Goal: Task Accomplishment & Management: Manage account settings

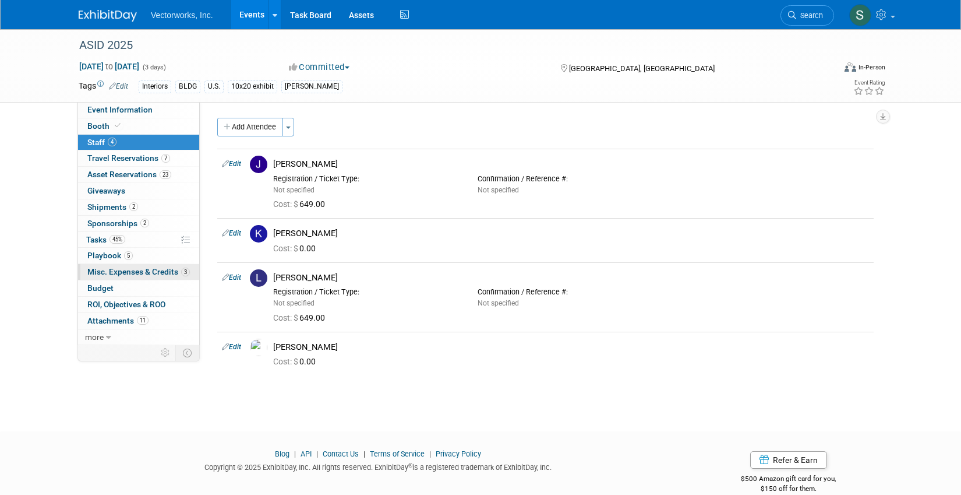
click at [110, 276] on span "Misc. Expenses & Credits 3" at bounding box center [138, 271] width 103 height 9
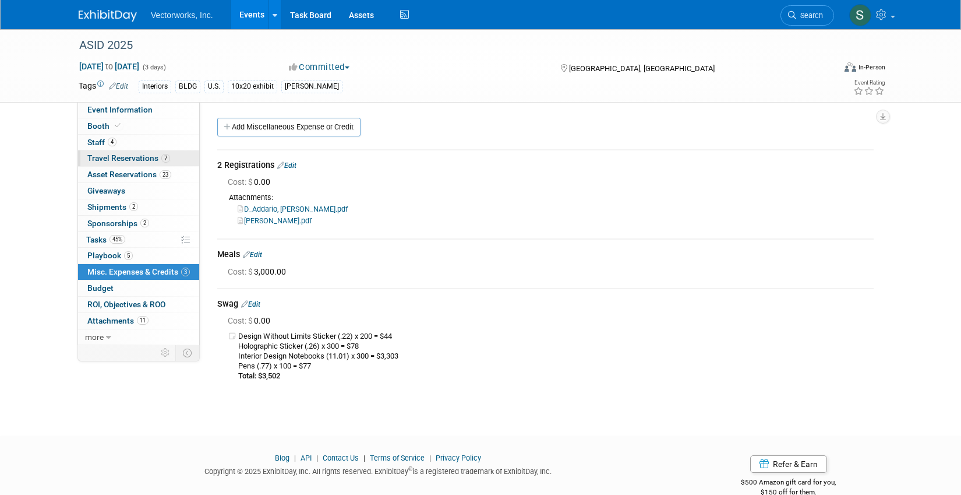
click at [143, 154] on span "Travel Reservations 7" at bounding box center [128, 157] width 83 height 9
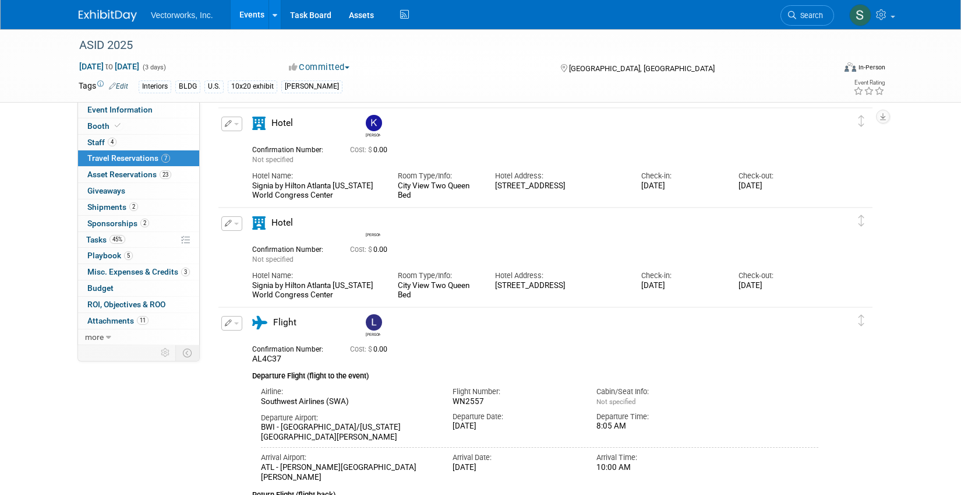
scroll to position [1013, 0]
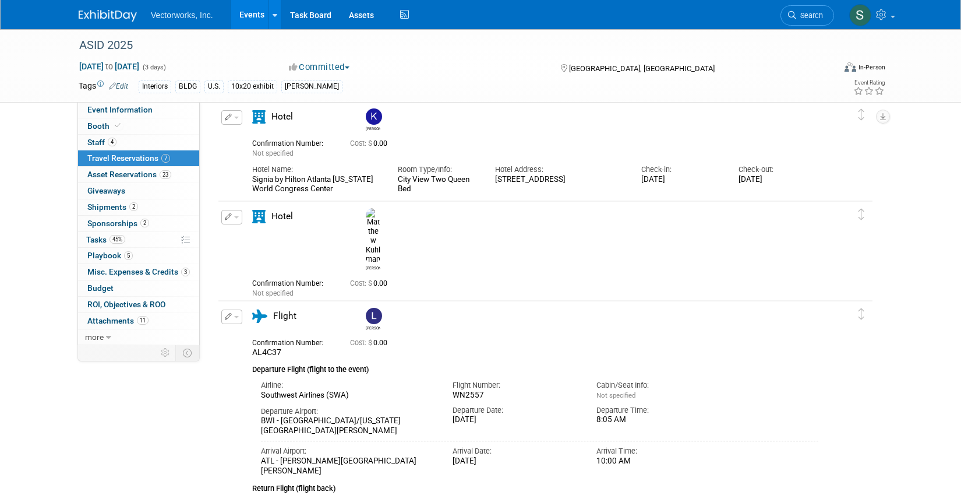
click at [233, 217] on button "button" at bounding box center [231, 217] width 21 height 15
click at [243, 237] on button "Edit Reservation" at bounding box center [271, 237] width 98 height 17
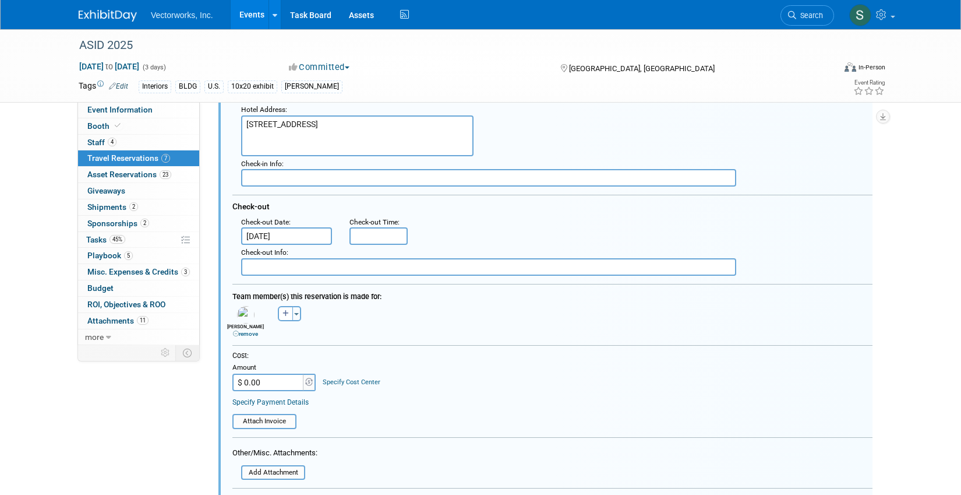
scroll to position [1300, 0]
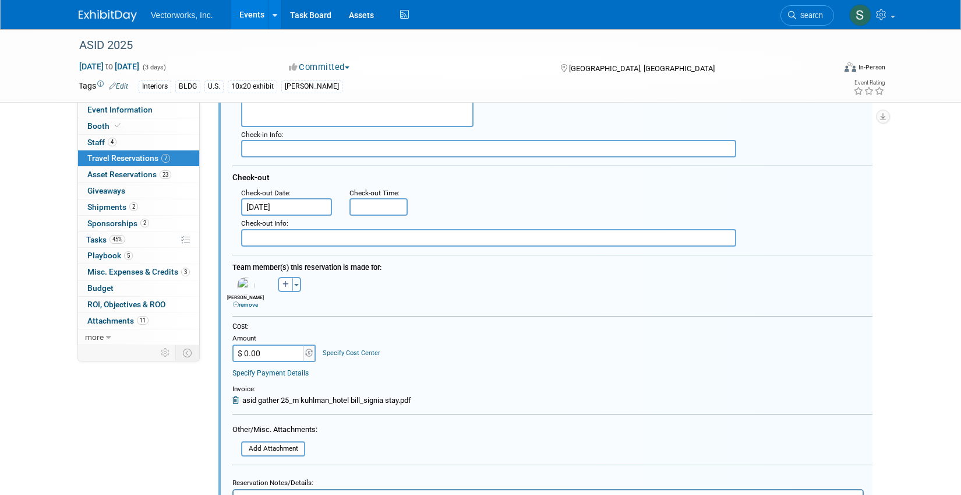
click at [269, 351] on input "$ 0.00" at bounding box center [268, 352] width 73 height 17
type input "$ 1,219.08"
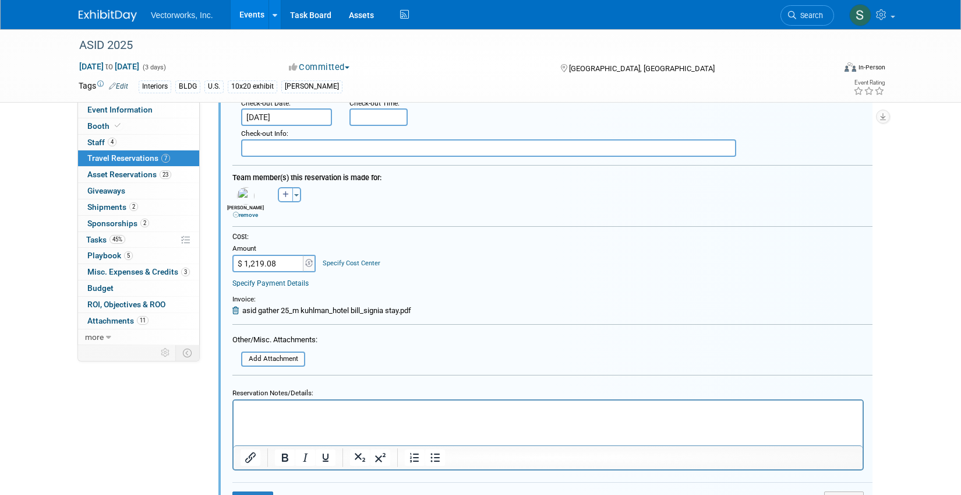
scroll to position [1479, 0]
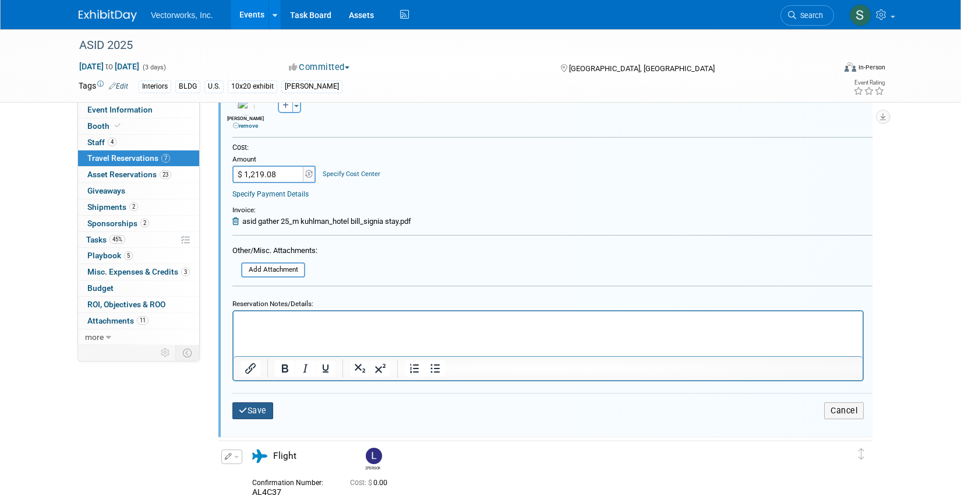
click at [251, 407] on button "Save" at bounding box center [252, 410] width 41 height 17
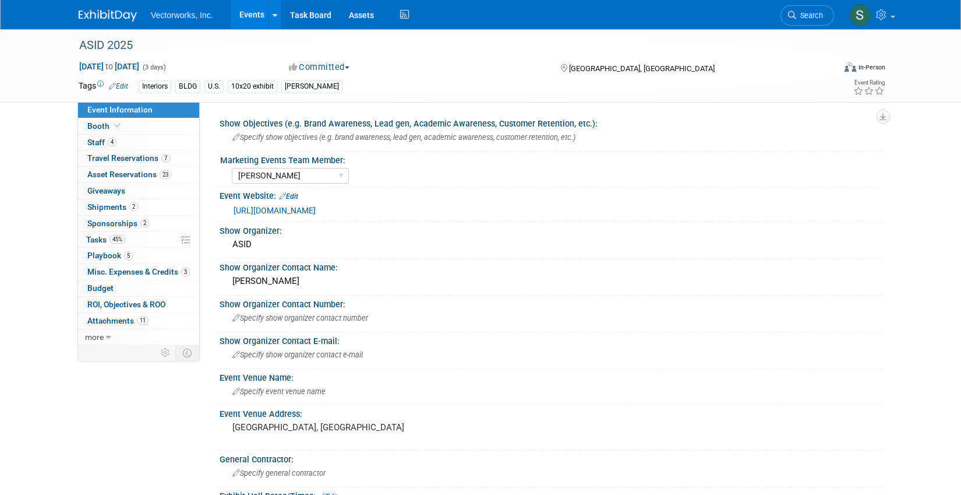
select select "[PERSON_NAME]"
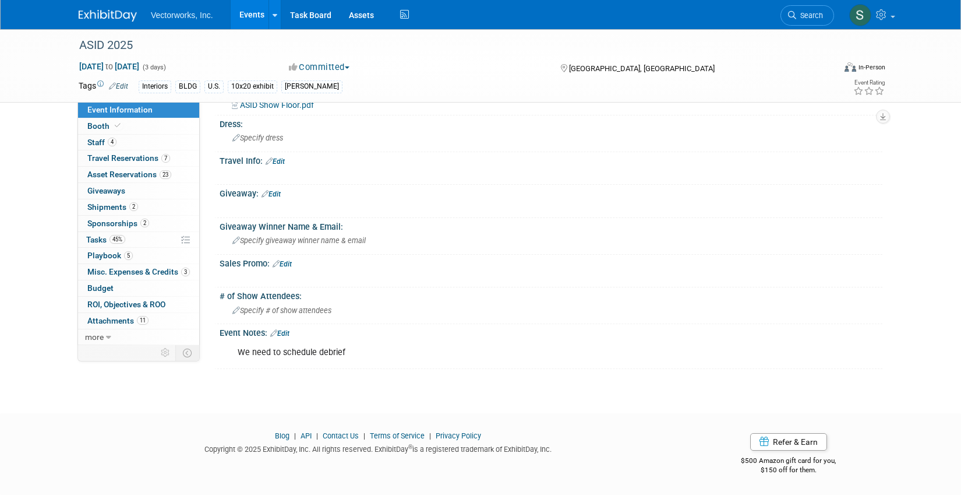
scroll to position [576, 0]
click at [146, 171] on span "Asset Reservations 23" at bounding box center [129, 174] width 84 height 9
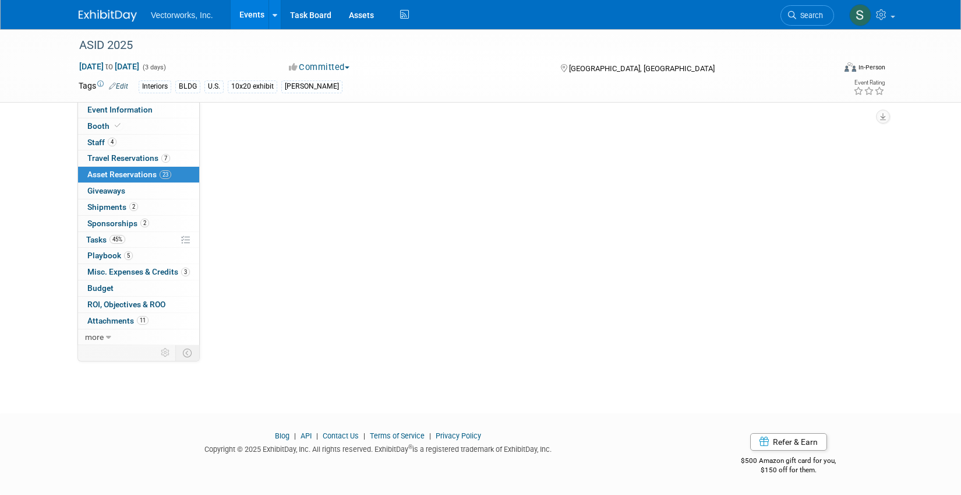
scroll to position [0, 0]
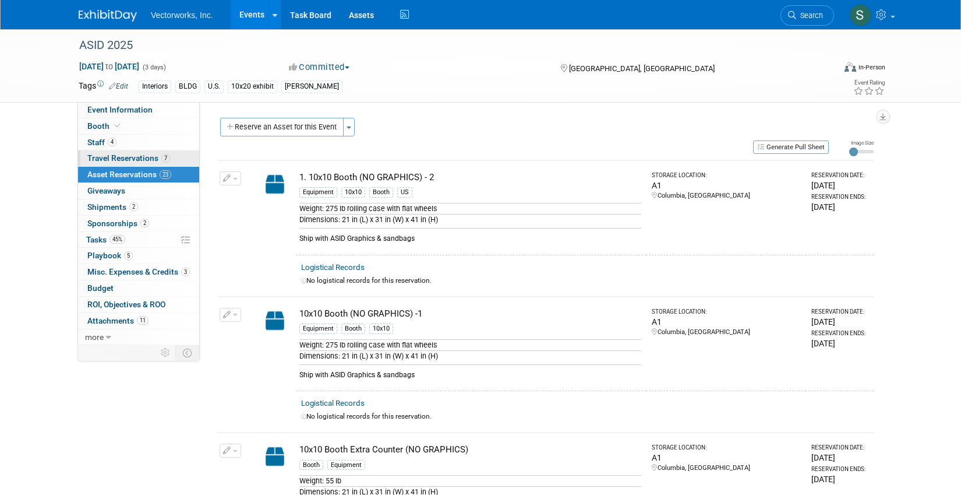
click at [138, 156] on span "Travel Reservations 7" at bounding box center [128, 157] width 83 height 9
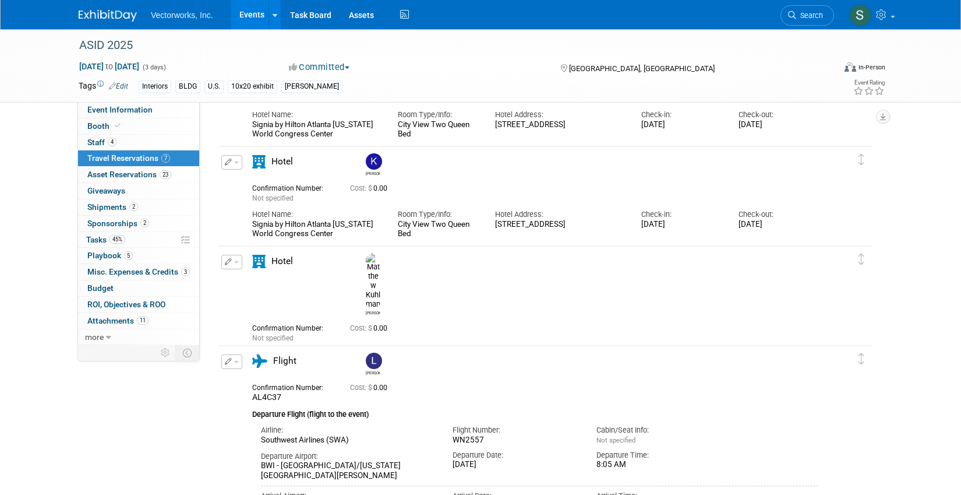
scroll to position [971, 0]
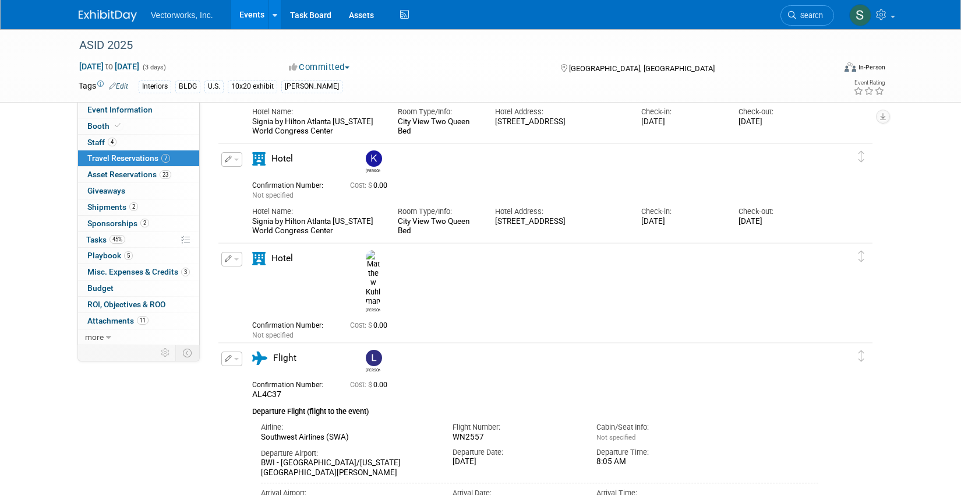
click at [228, 259] on icon "button" at bounding box center [229, 258] width 8 height 7
click at [262, 286] on button "Edit Reservation" at bounding box center [271, 279] width 98 height 17
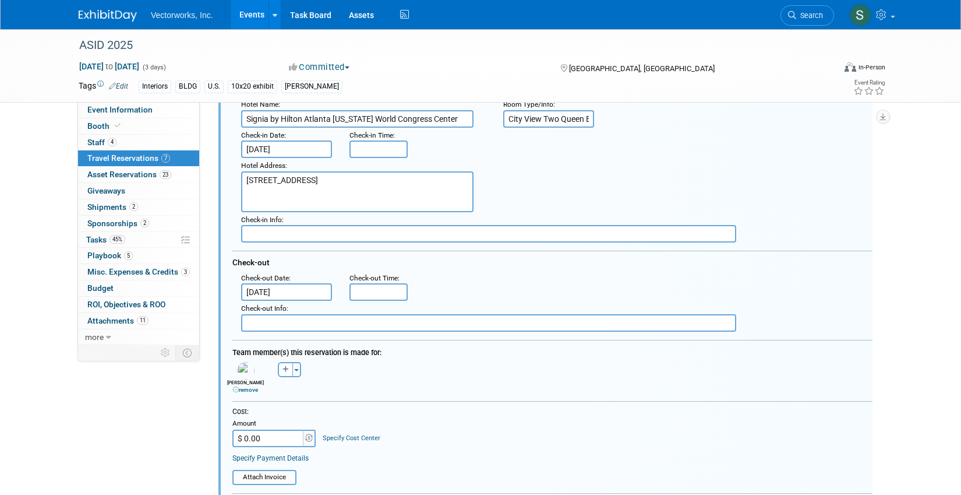
scroll to position [1242, 0]
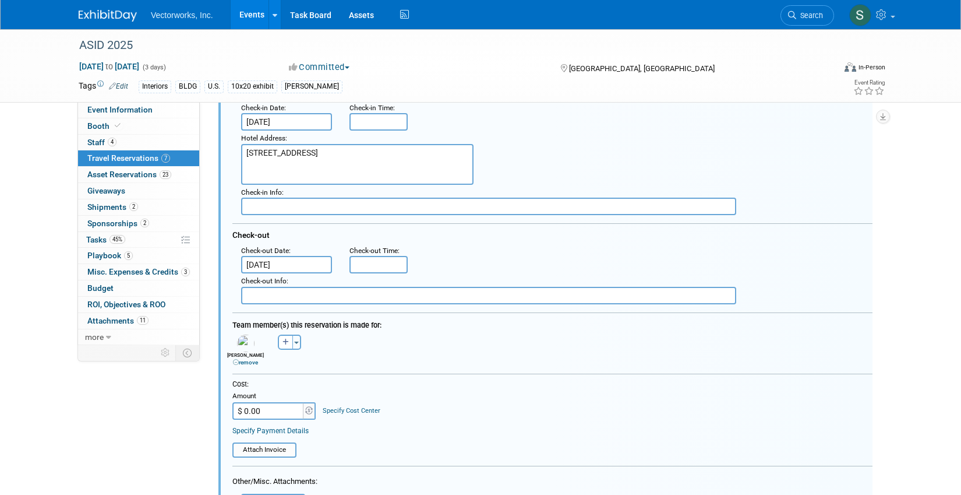
click at [271, 411] on input "$ 0.00" at bounding box center [268, 410] width 73 height 17
type input "$ 1,219.08"
click at [269, 442] on div "Attach Invoice" at bounding box center [264, 449] width 64 height 15
click at [270, 454] on input "file" at bounding box center [226, 449] width 139 height 13
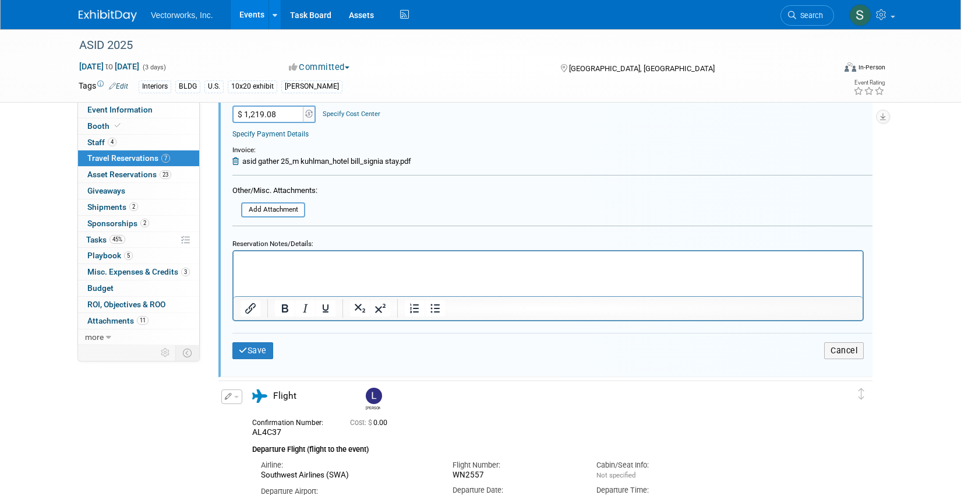
scroll to position [1539, 0]
click at [259, 351] on button "Save" at bounding box center [252, 349] width 41 height 17
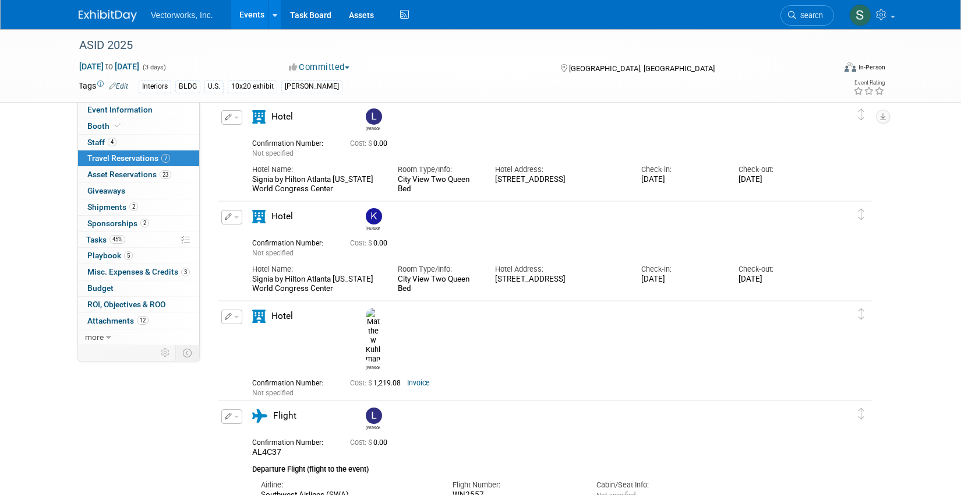
scroll to position [889, 0]
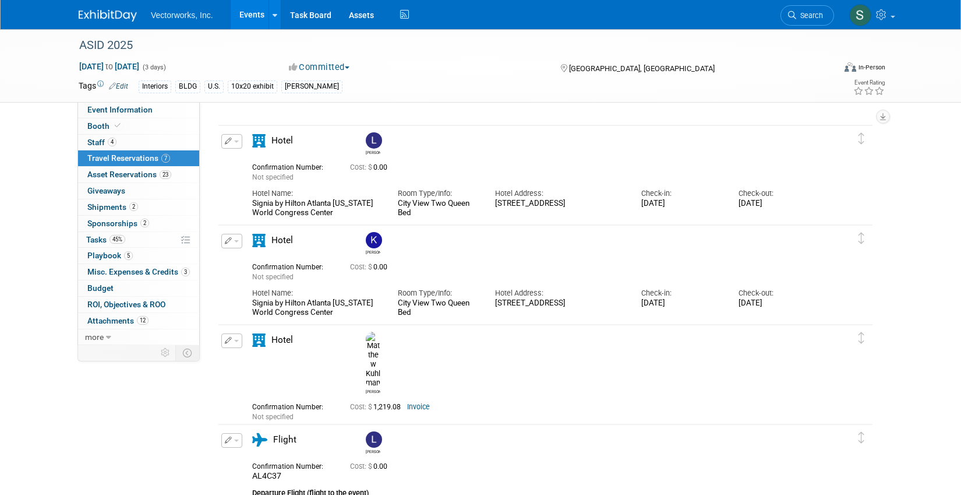
click at [239, 144] on button "button" at bounding box center [231, 141] width 21 height 15
click at [253, 163] on button "Edit Reservation" at bounding box center [271, 161] width 98 height 17
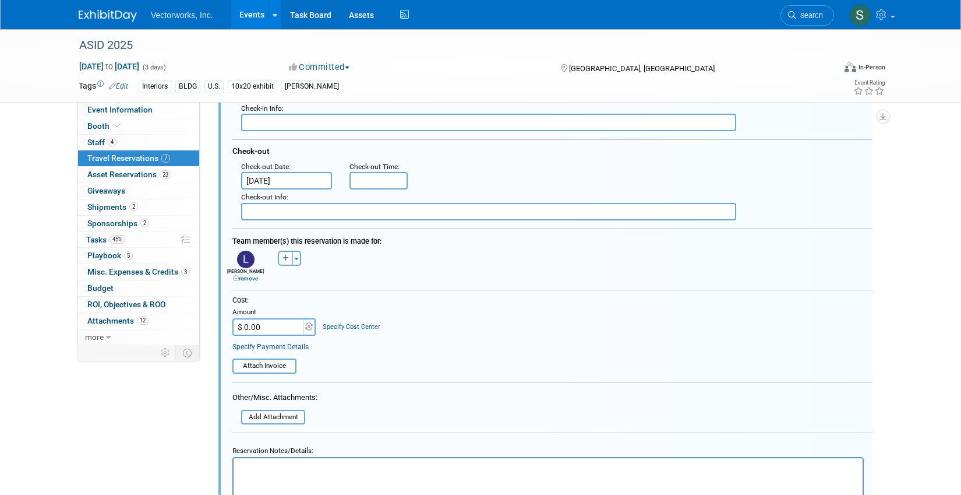
scroll to position [1136, 0]
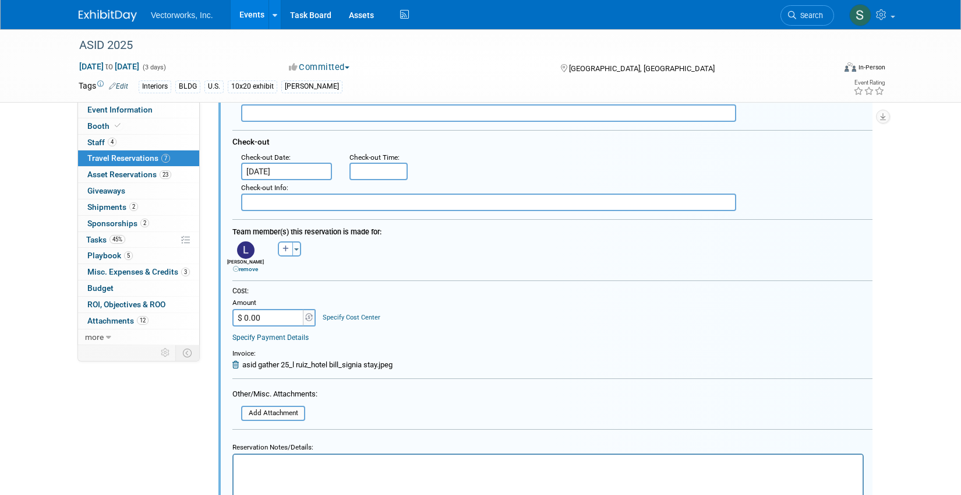
click at [269, 315] on input "$ 0.00" at bounding box center [268, 317] width 73 height 17
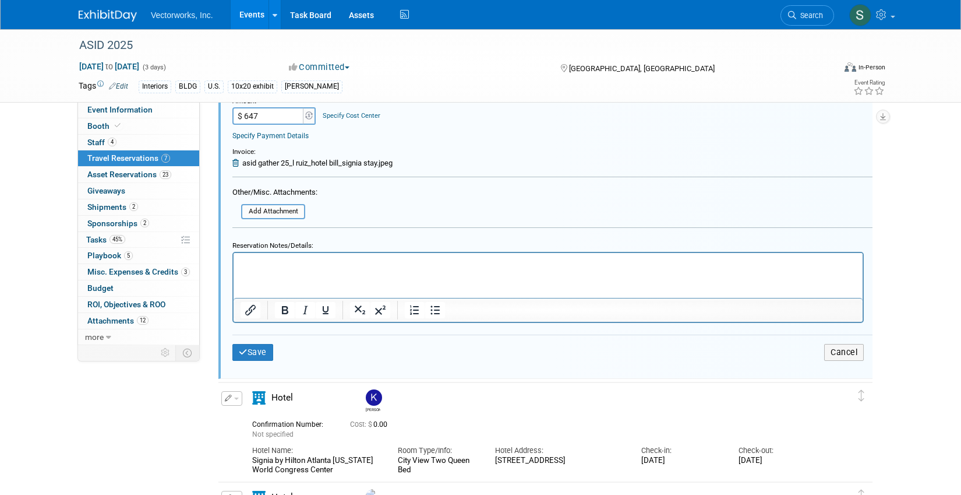
scroll to position [1438, 0]
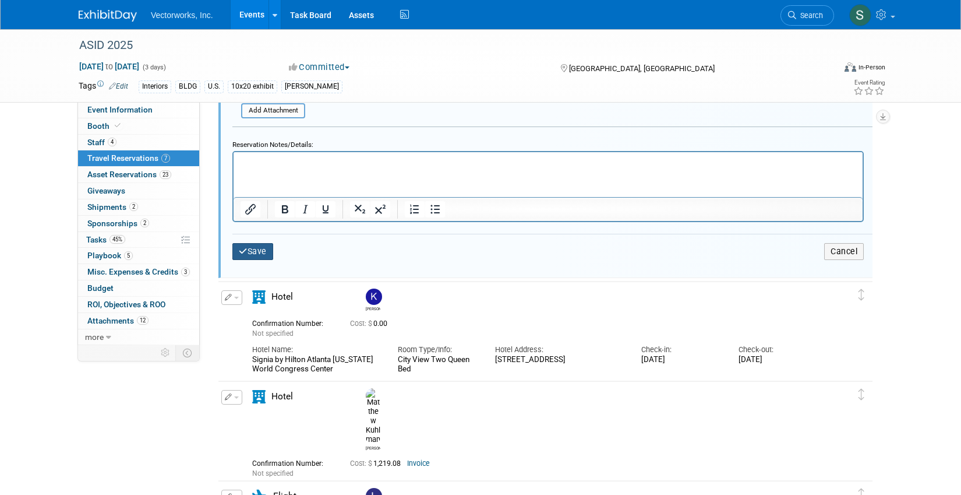
type input "$ 647.00"
click at [264, 252] on button "Save" at bounding box center [252, 251] width 41 height 17
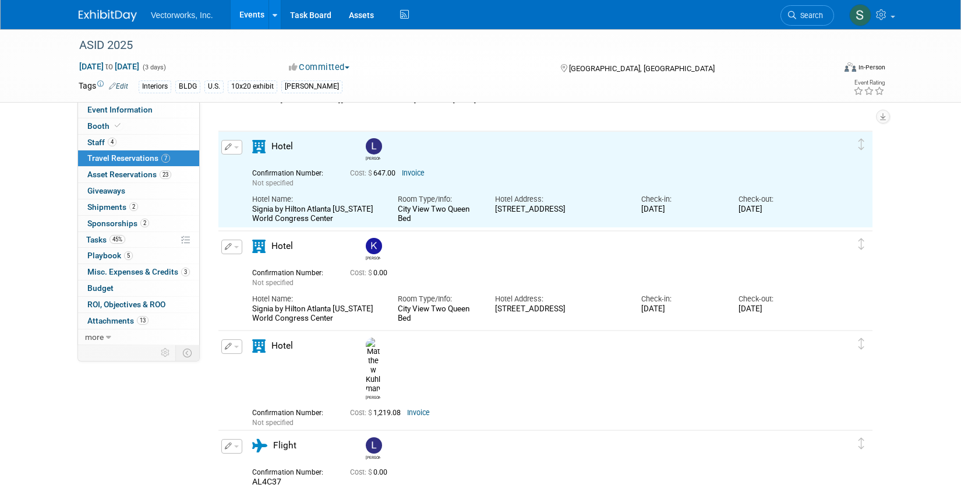
scroll to position [882, 0]
